Goal: Task Accomplishment & Management: Use online tool/utility

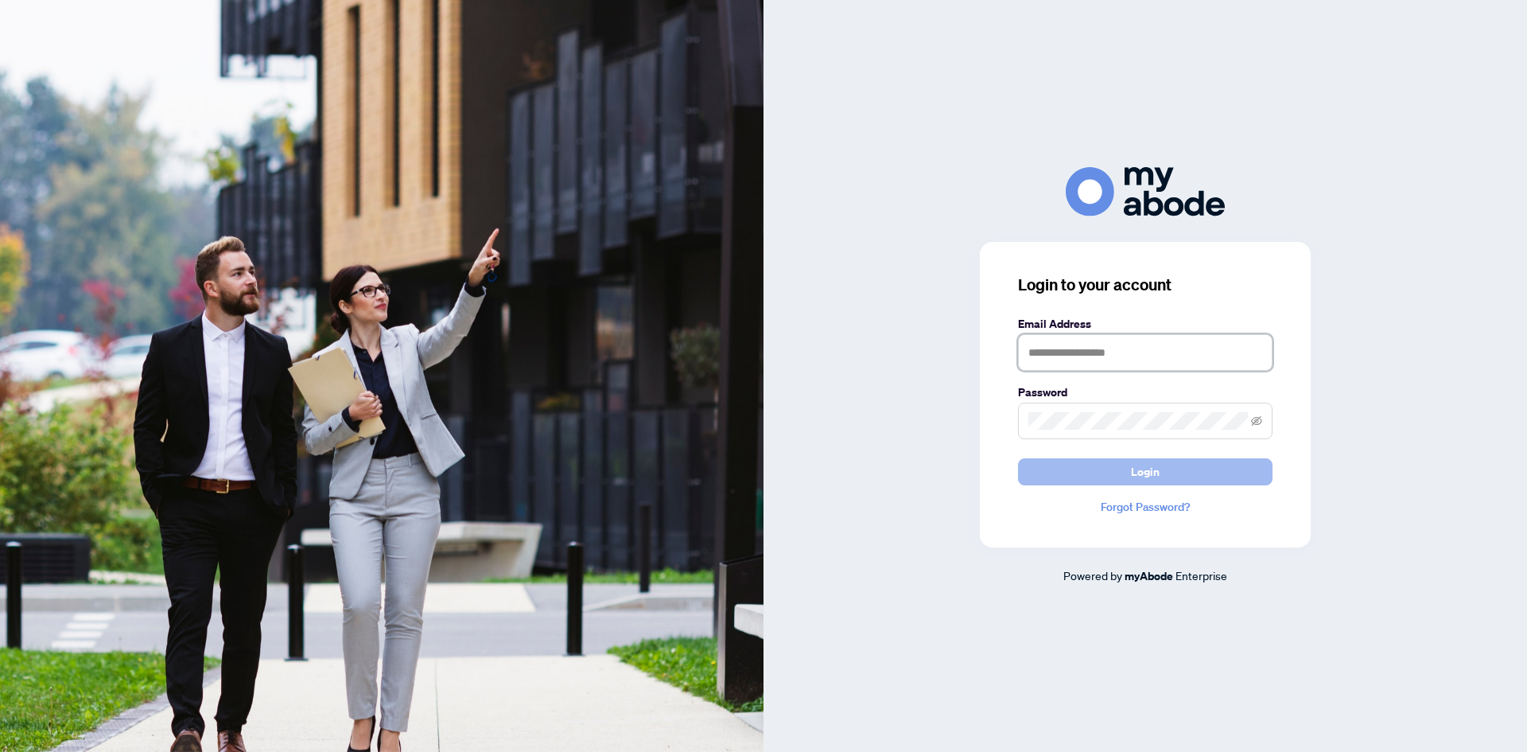
type input "**********"
click at [1050, 462] on button "Login" at bounding box center [1145, 471] width 254 height 27
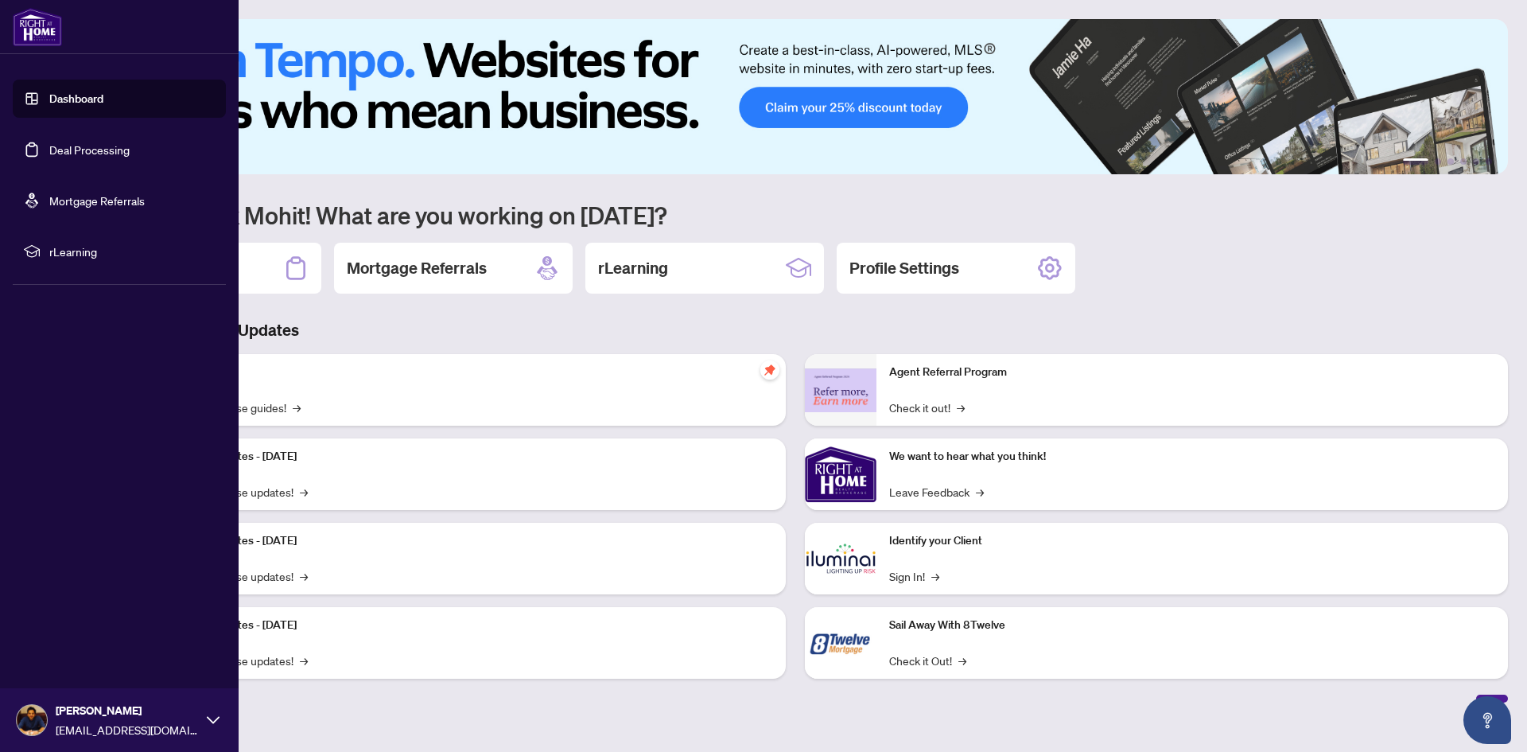
click at [49, 149] on link "Deal Processing" at bounding box center [89, 149] width 80 height 14
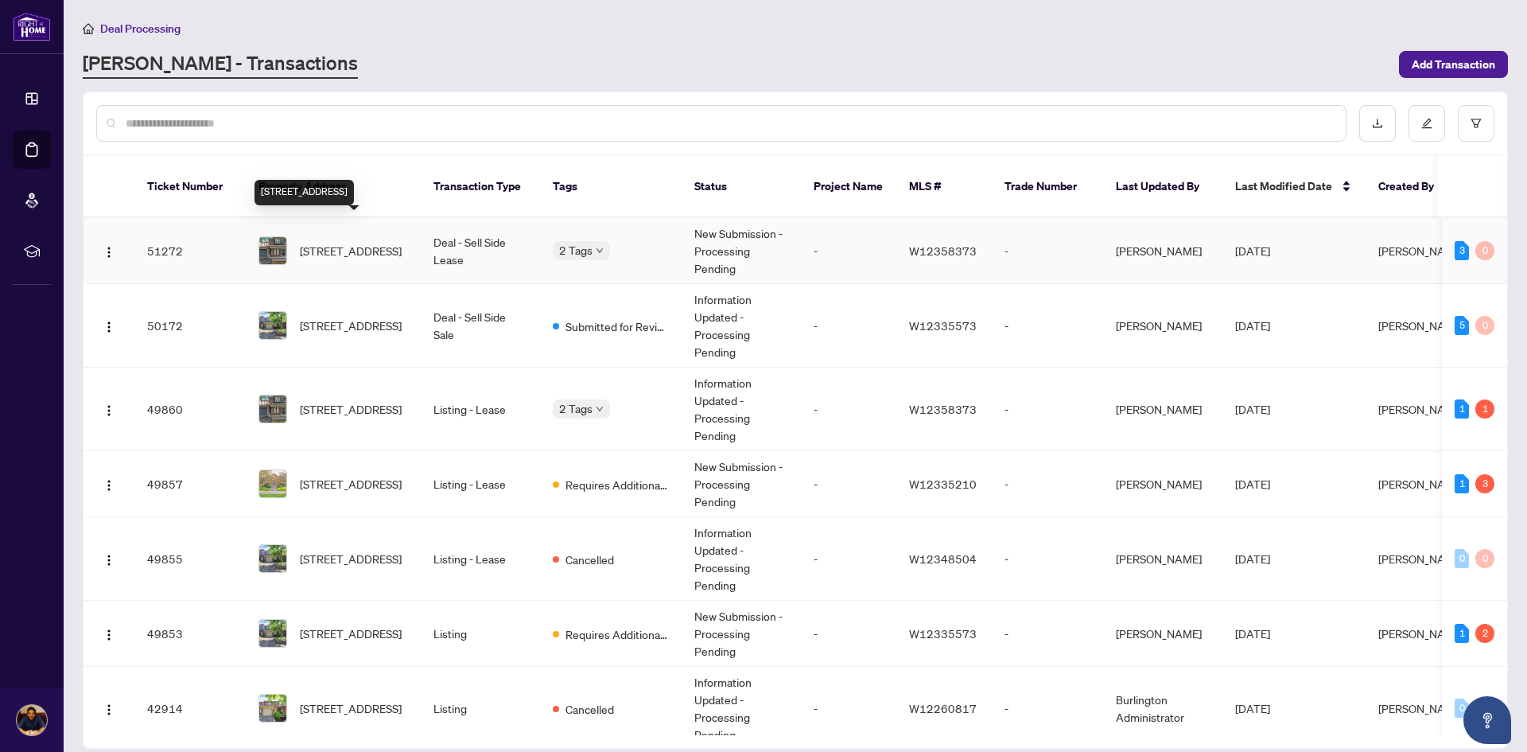
click at [354, 242] on span "[STREET_ADDRESS]" at bounding box center [351, 250] width 102 height 17
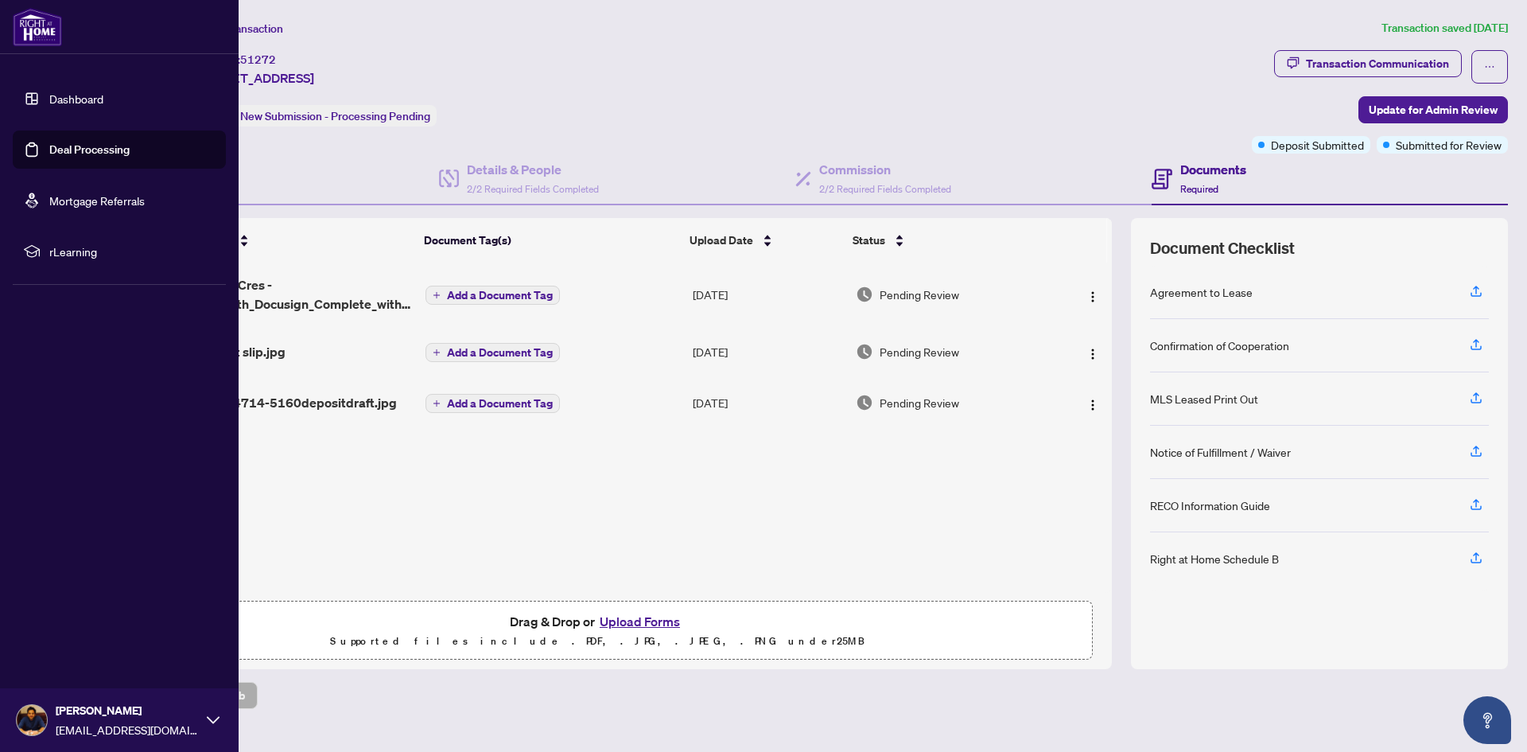
click at [85, 146] on link "Deal Processing" at bounding box center [89, 149] width 80 height 14
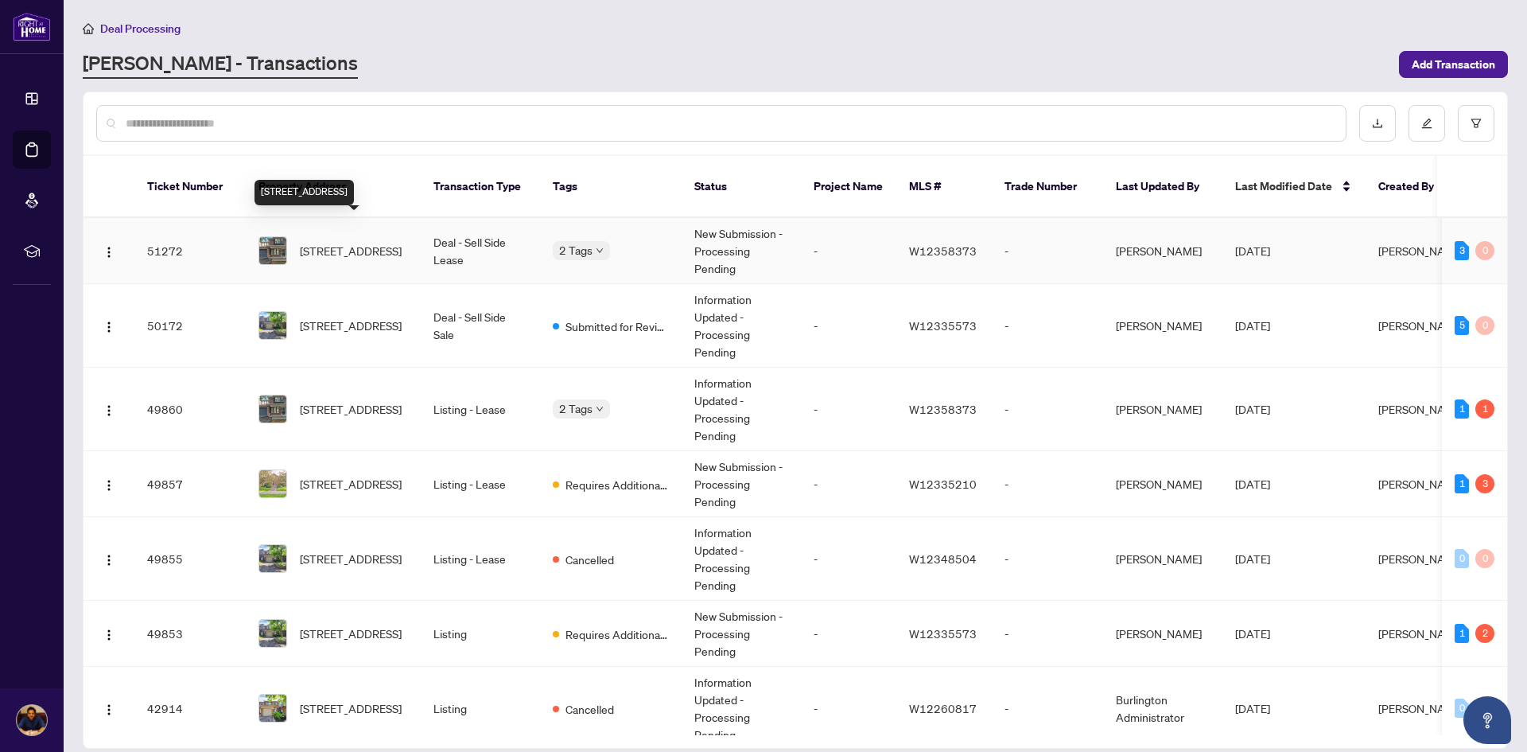
click at [349, 242] on span "[STREET_ADDRESS]" at bounding box center [351, 250] width 102 height 17
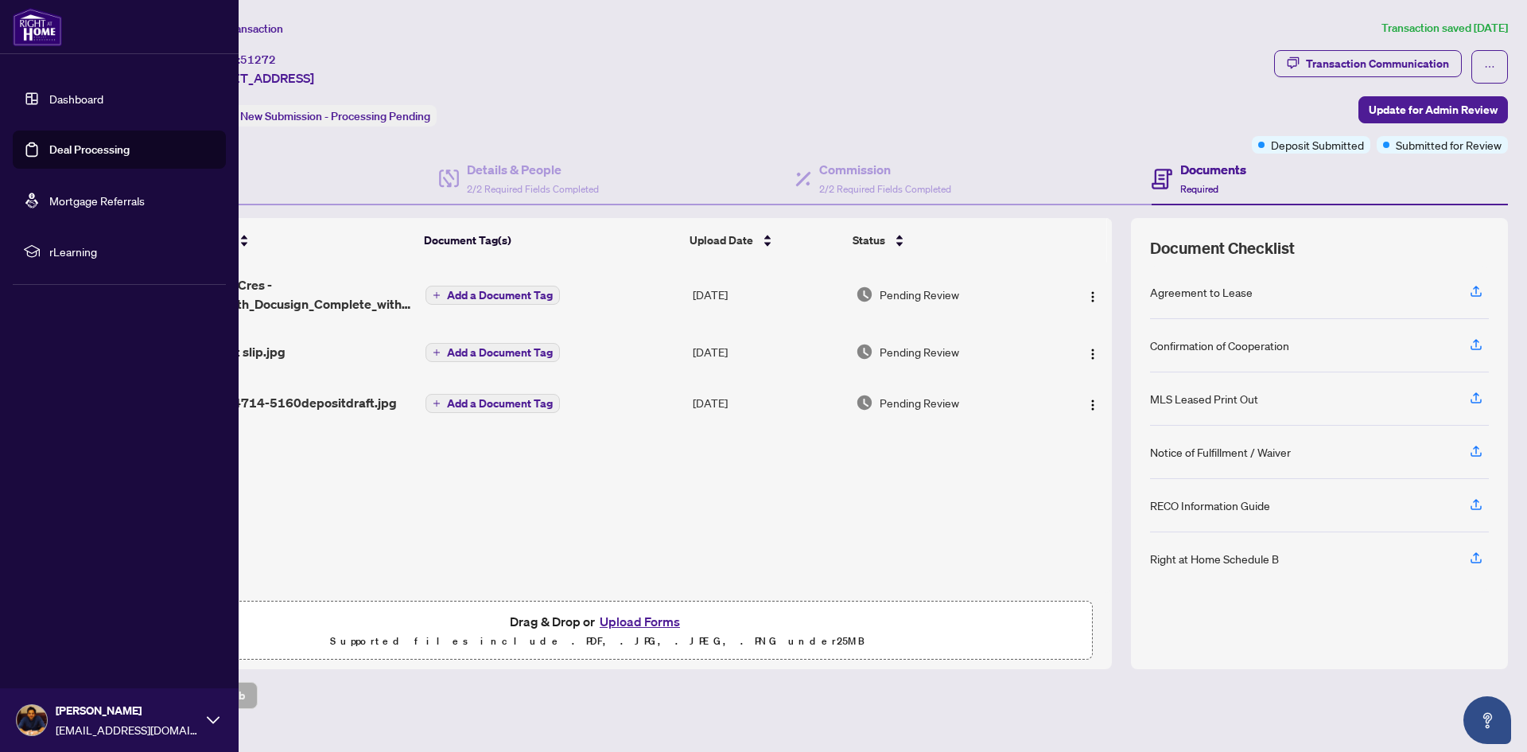
click at [49, 148] on link "Deal Processing" at bounding box center [89, 149] width 80 height 14
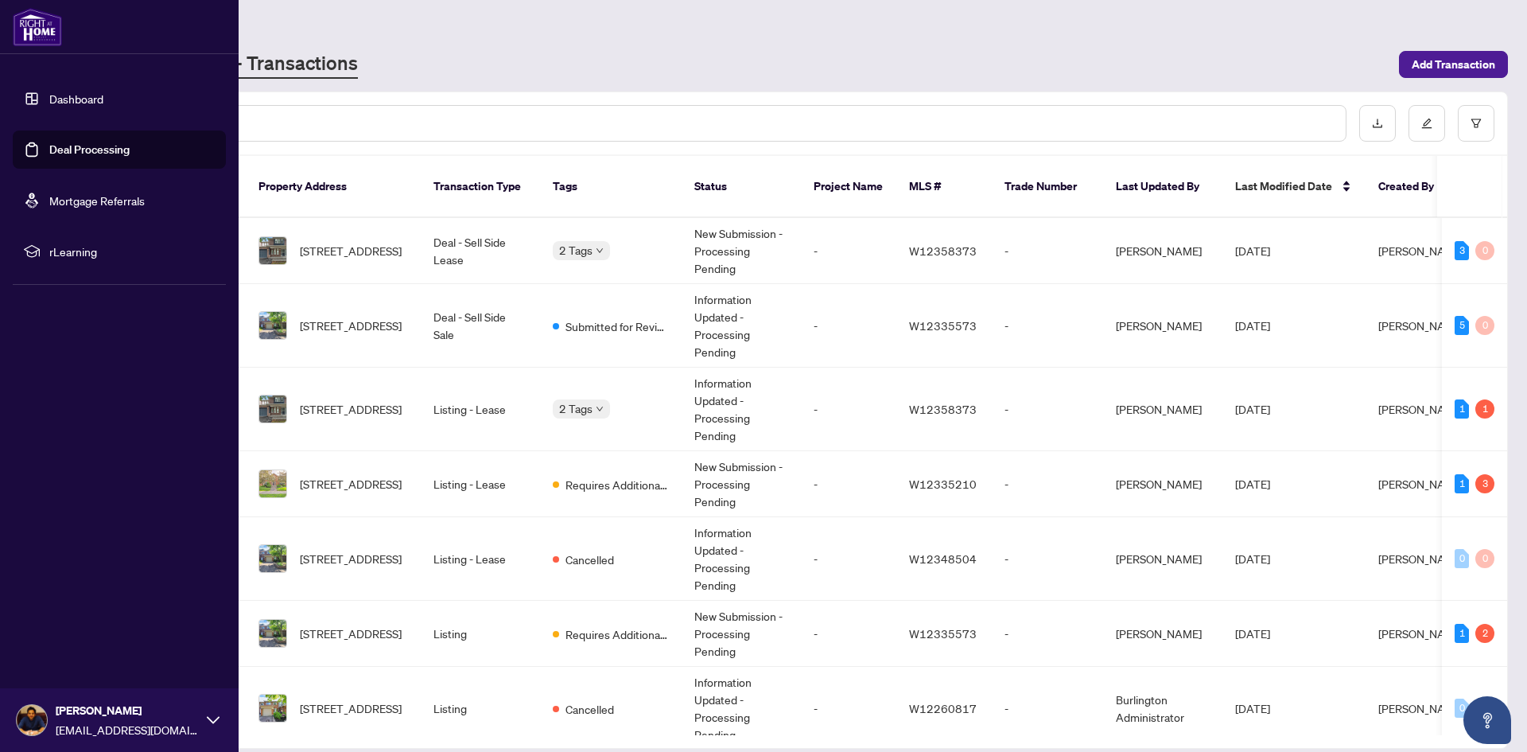
click at [63, 102] on link "Dashboard" at bounding box center [76, 98] width 54 height 14
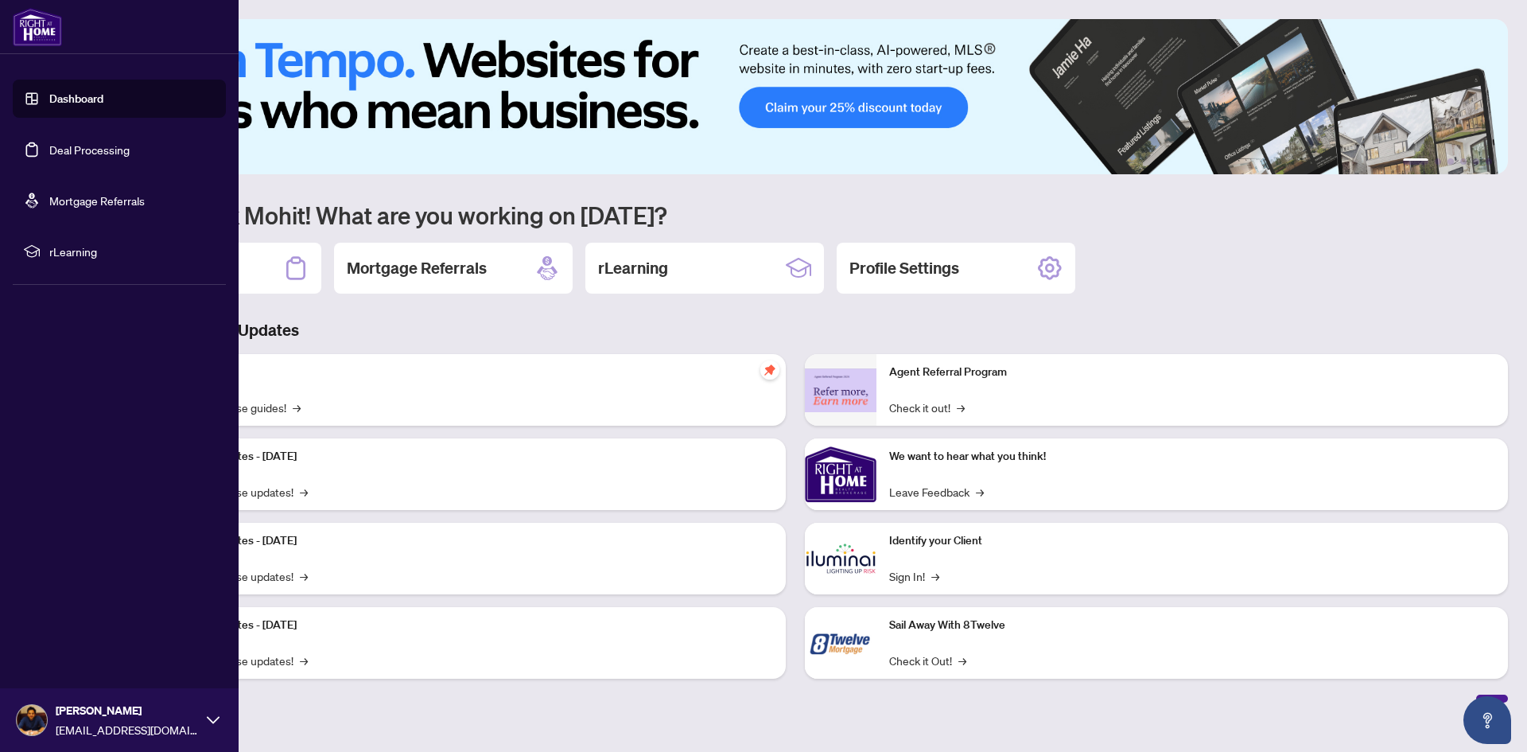
click at [60, 143] on link "Deal Processing" at bounding box center [89, 149] width 80 height 14
